Goal: Task Accomplishment & Management: Use online tool/utility

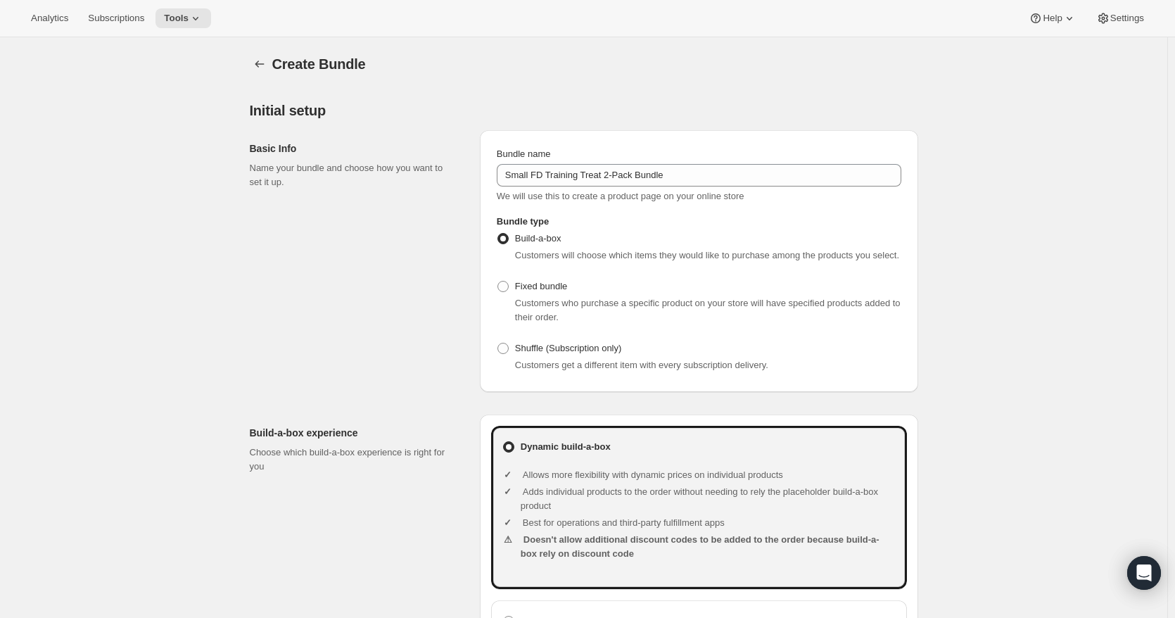
scroll to position [633, 0]
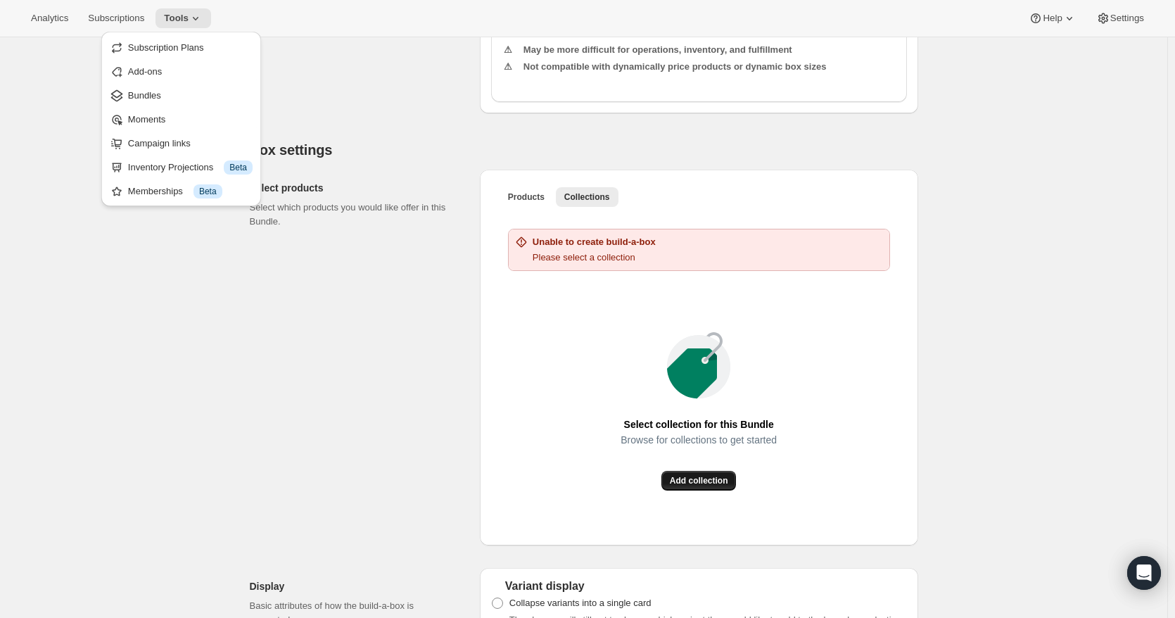
click at [708, 478] on span "Add collection" at bounding box center [699, 480] width 58 height 11
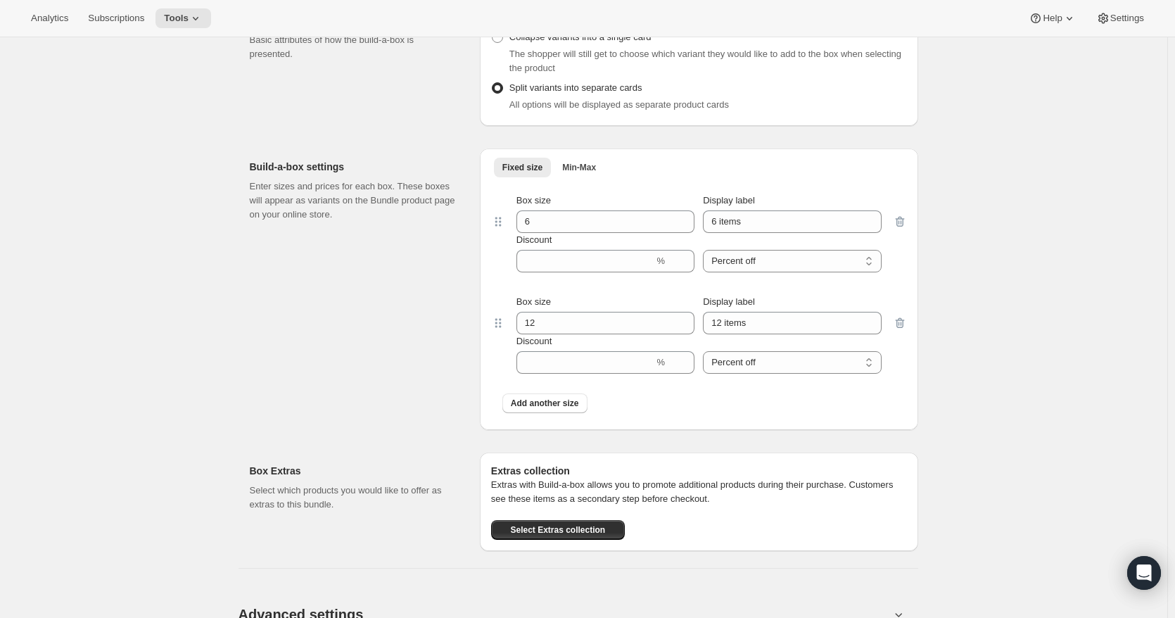
scroll to position [985, 0]
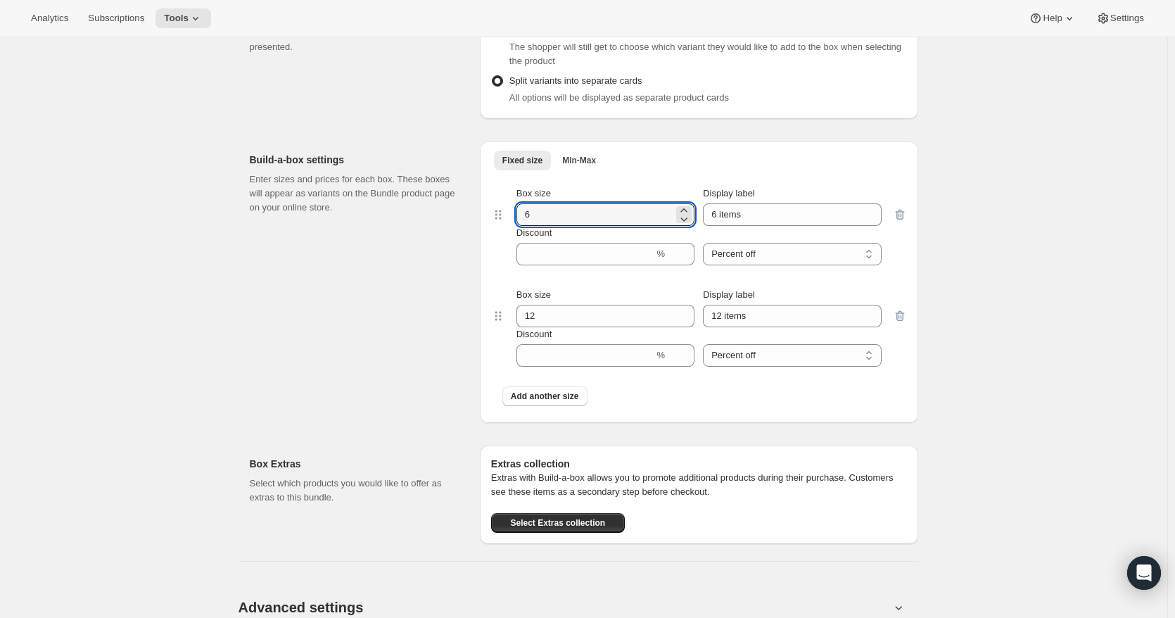
drag, startPoint x: 568, startPoint y: 217, endPoint x: 463, endPoint y: 217, distance: 104.8
click at [463, 217] on div "Build-a-box settings Enter sizes and prices for each box. These boxes will appe…" at bounding box center [584, 276] width 668 height 293
type input "2"
click at [613, 250] on input "Discount" at bounding box center [585, 254] width 138 height 23
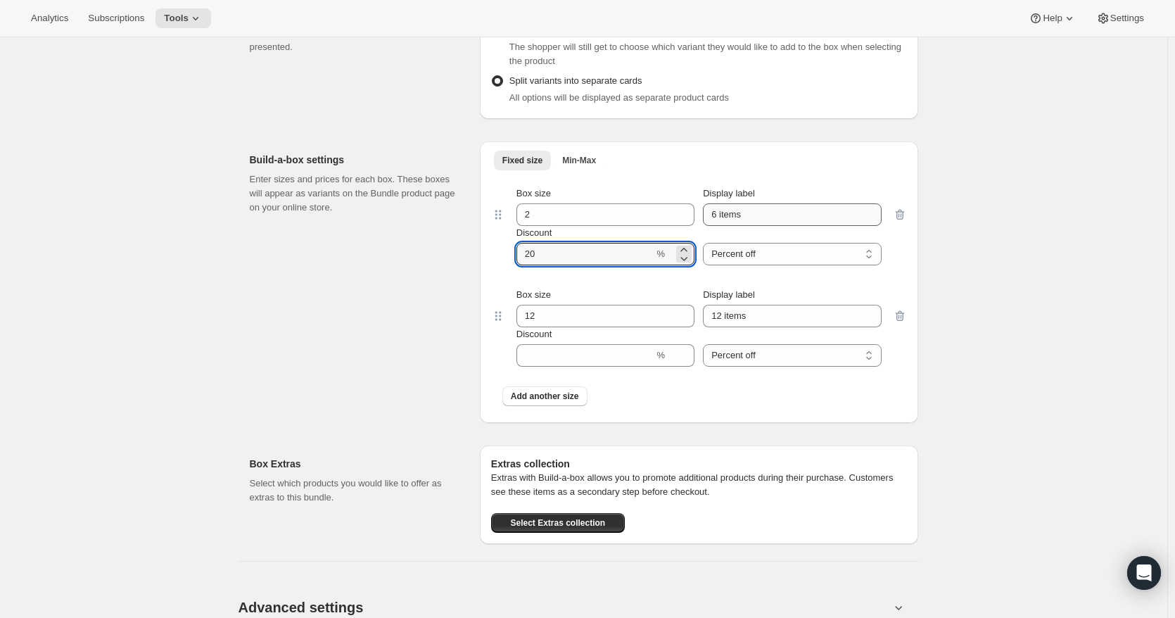
type input "20"
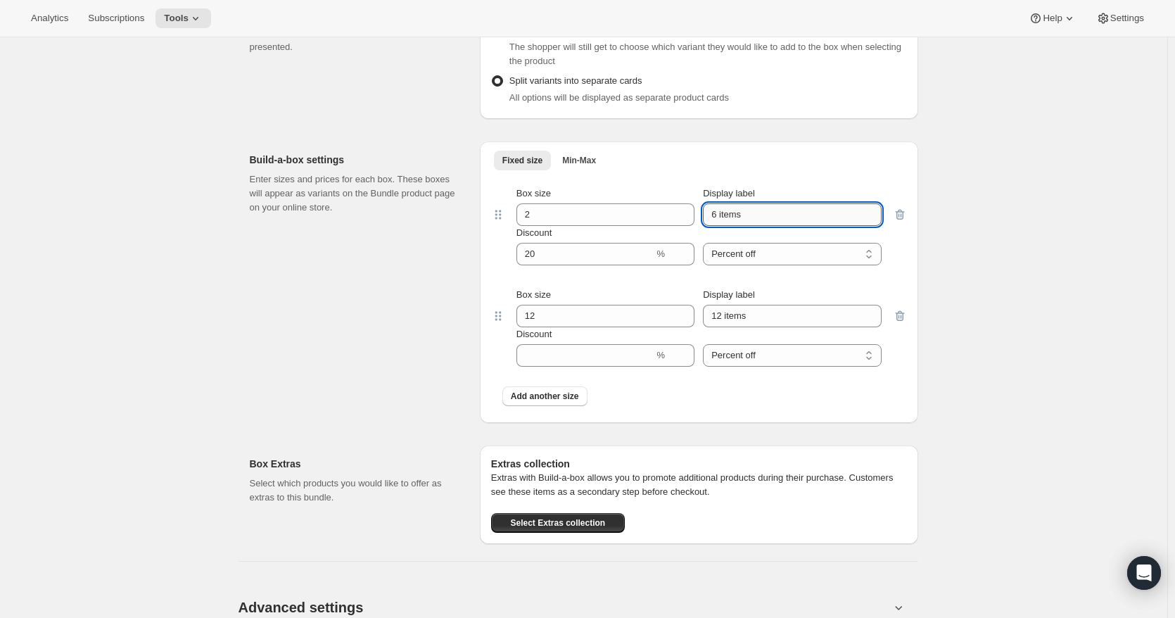
click at [720, 212] on input "6 items" at bounding box center [792, 214] width 178 height 23
type input "2 items"
click at [974, 272] on div "Create Bundle. This page is ready Create Bundle Initial setup Basic Info Name y…" at bounding box center [583, 14] width 1167 height 1922
click at [904, 316] on icon "button" at bounding box center [899, 316] width 9 height 11
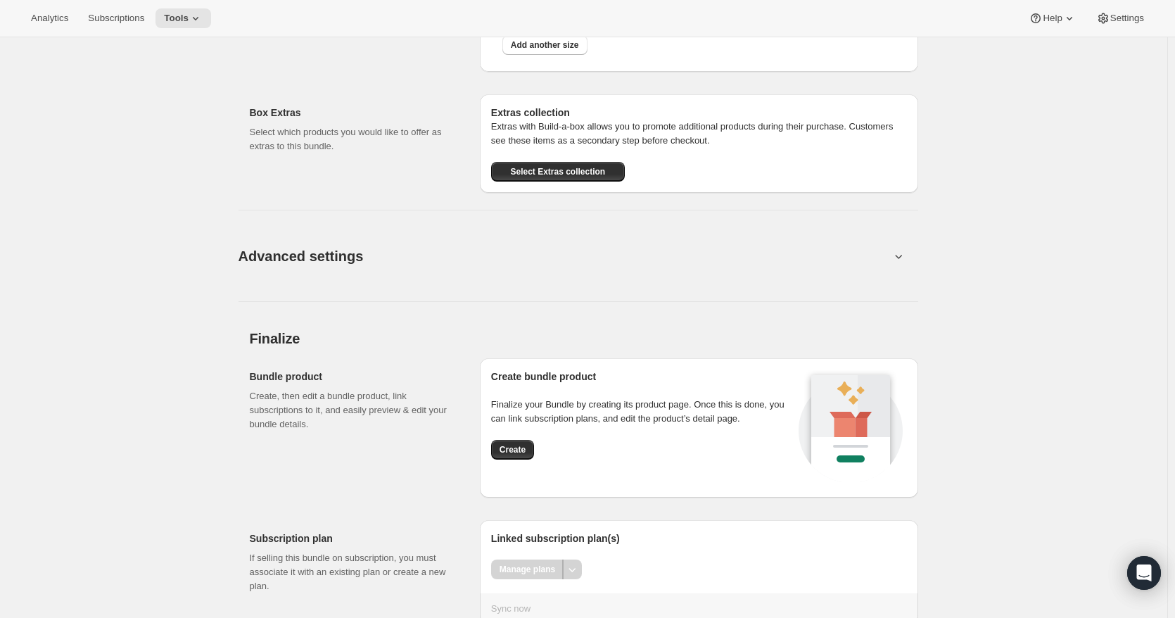
scroll to position [1282, 0]
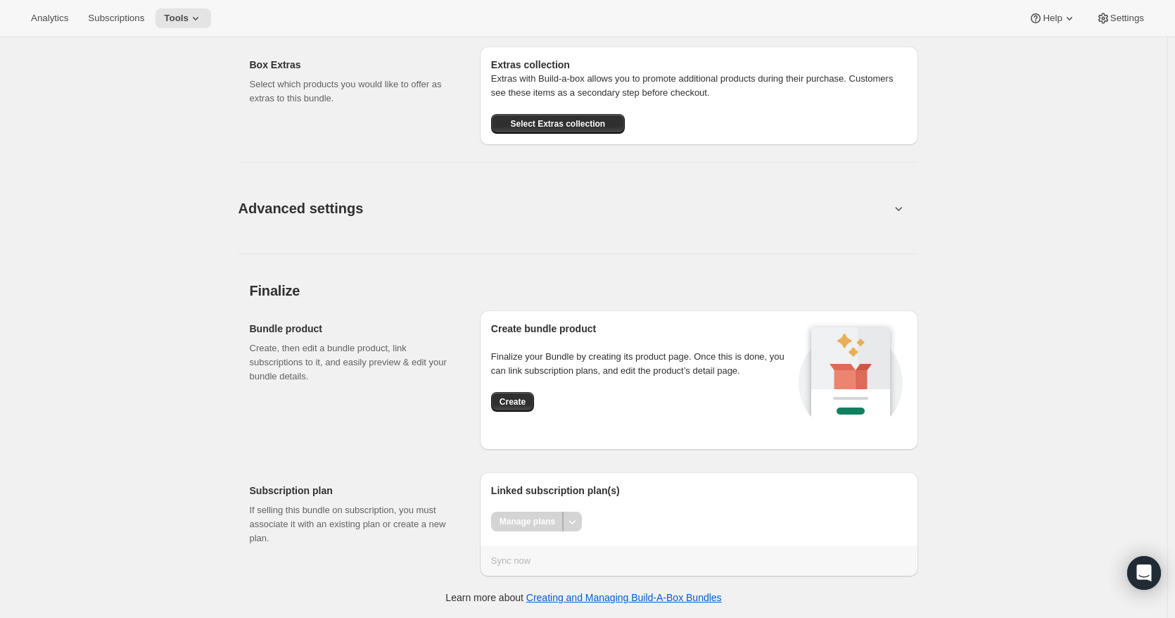
click at [442, 201] on button "Advanced settings" at bounding box center [564, 208] width 668 height 54
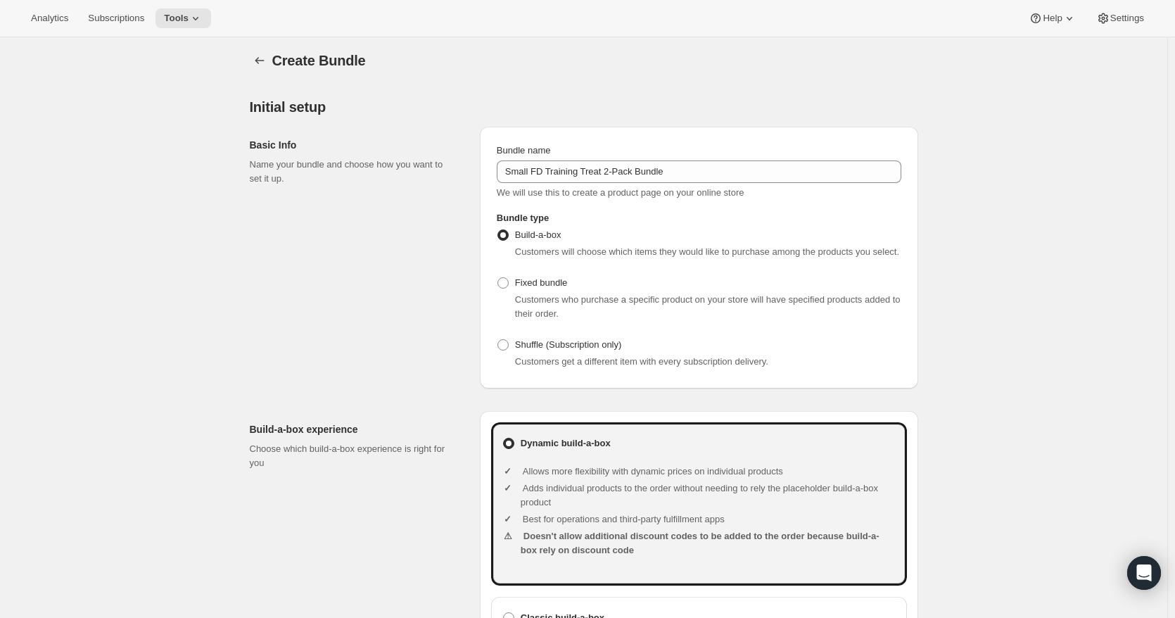
scroll to position [0, 0]
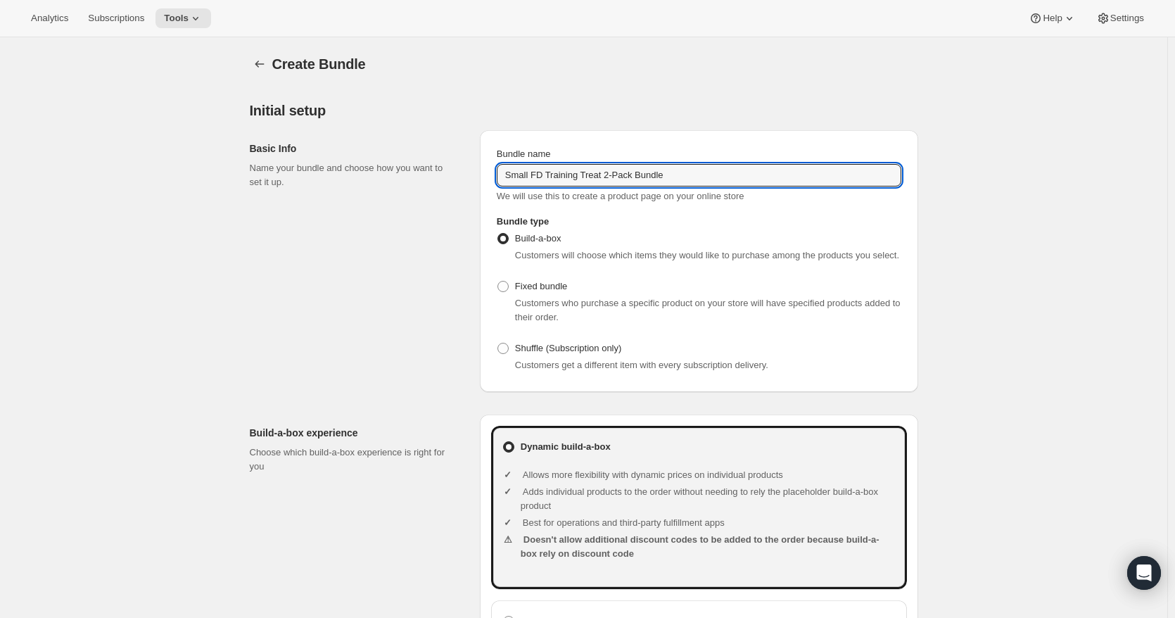
drag, startPoint x: 533, startPoint y: 175, endPoint x: 496, endPoint y: 175, distance: 37.3
click at [496, 175] on div "Bundle name Small FD Training Treat 2-Pack Bundle We will use this to create a …" at bounding box center [699, 175] width 416 height 68
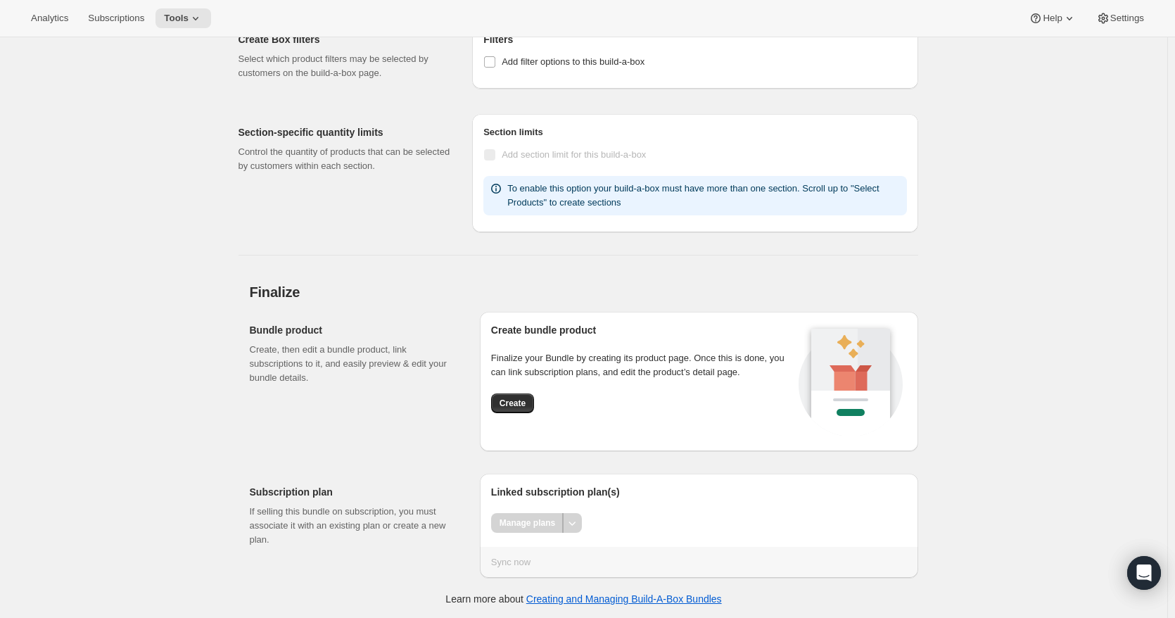
scroll to position [1527, 0]
type input "FD Training Treat 2-Pack Bundle"
click at [515, 405] on span "Create" at bounding box center [512, 401] width 26 height 11
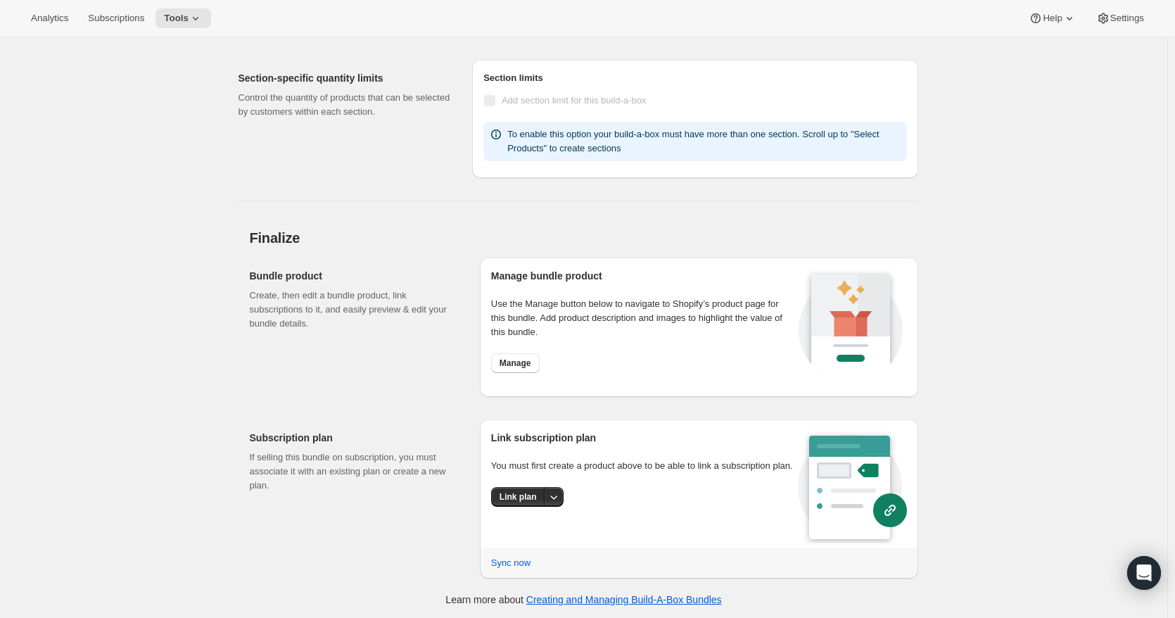
scroll to position [1128, 0]
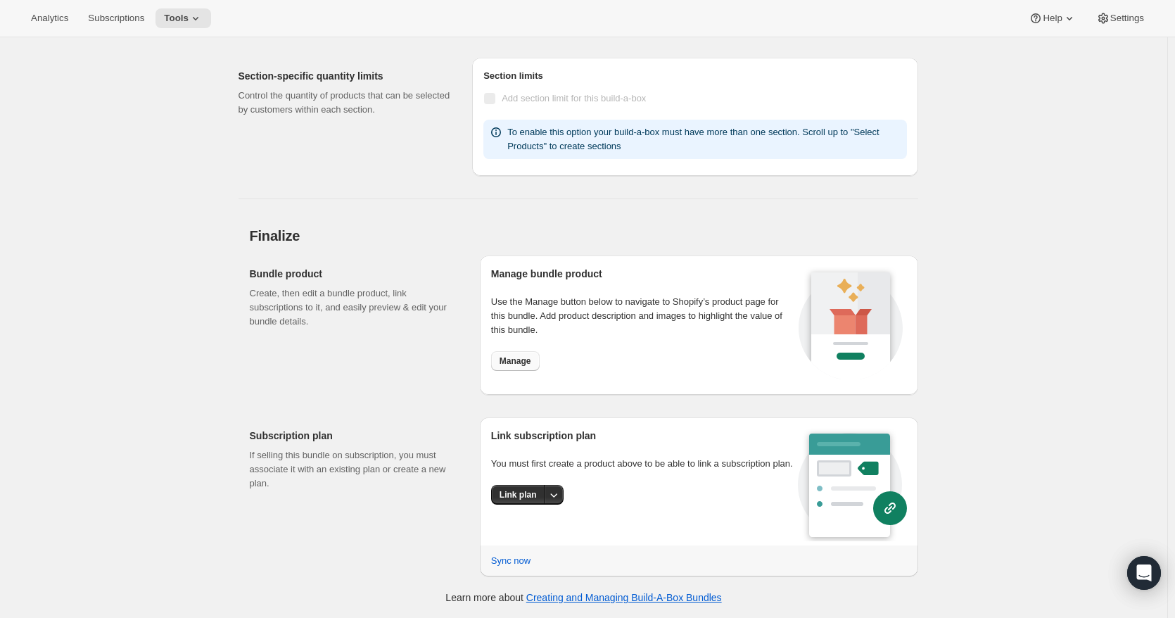
click at [516, 363] on span "Manage" at bounding box center [515, 360] width 32 height 11
